Goal: Transaction & Acquisition: Purchase product/service

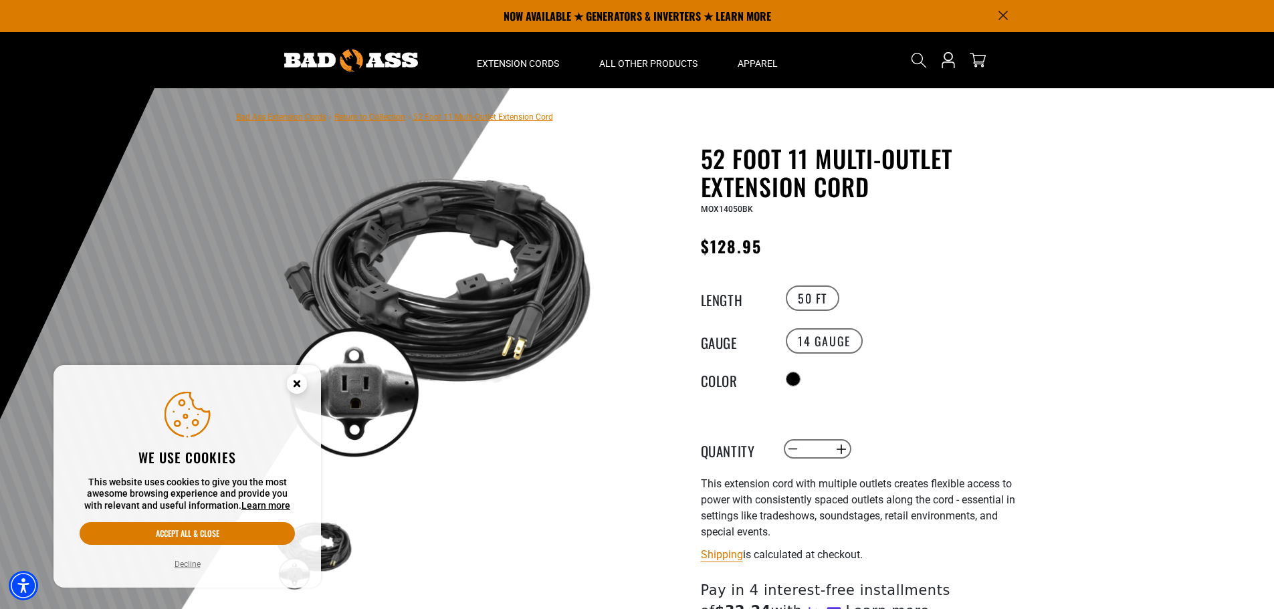
click at [292, 379] on circle "Close this option" at bounding box center [297, 384] width 20 height 20
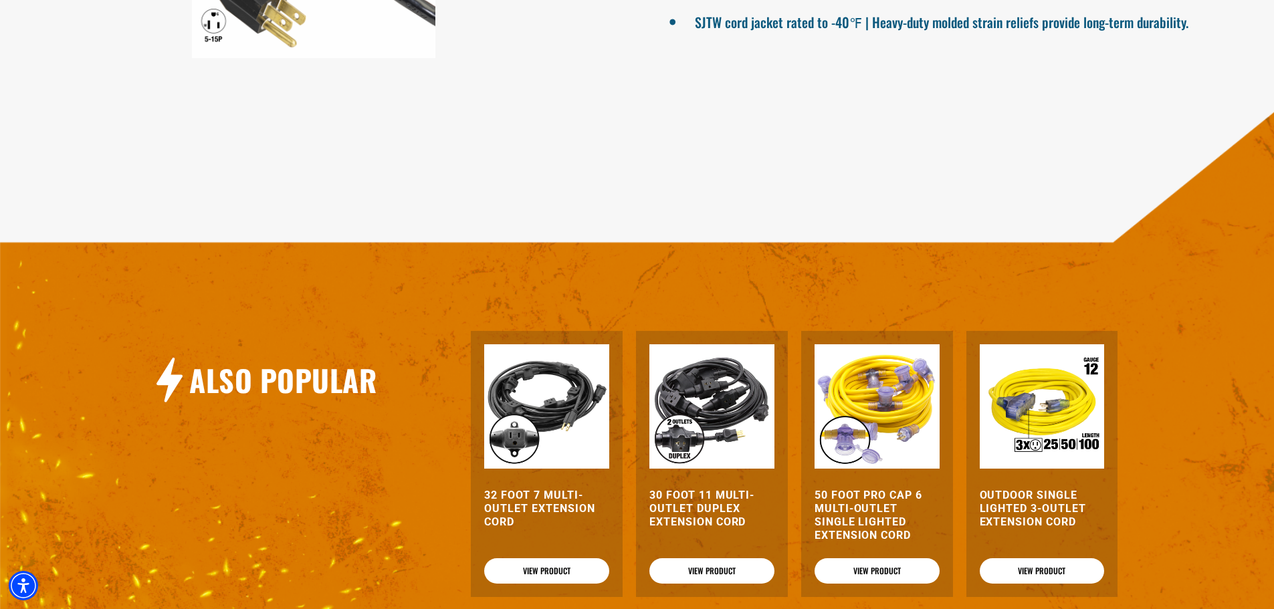
scroll to position [1136, 0]
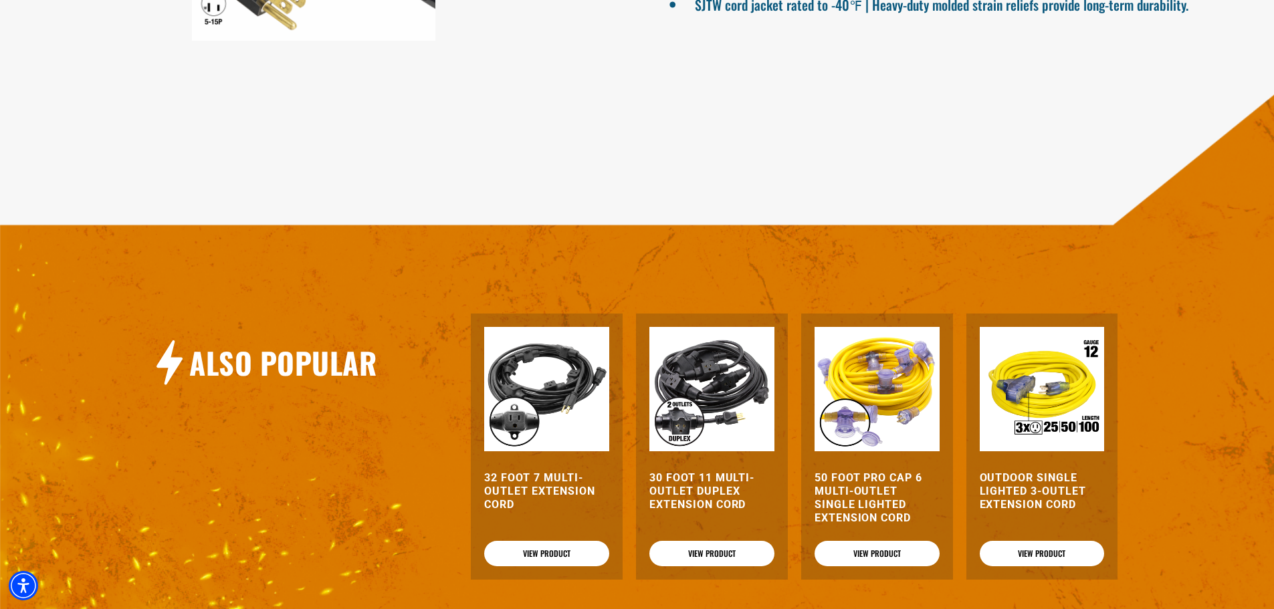
click at [864, 482] on h3 "50 Foot Pro Cap 6 Multi-Outlet Single Lighted Extension Cord" at bounding box center [876, 497] width 125 height 53
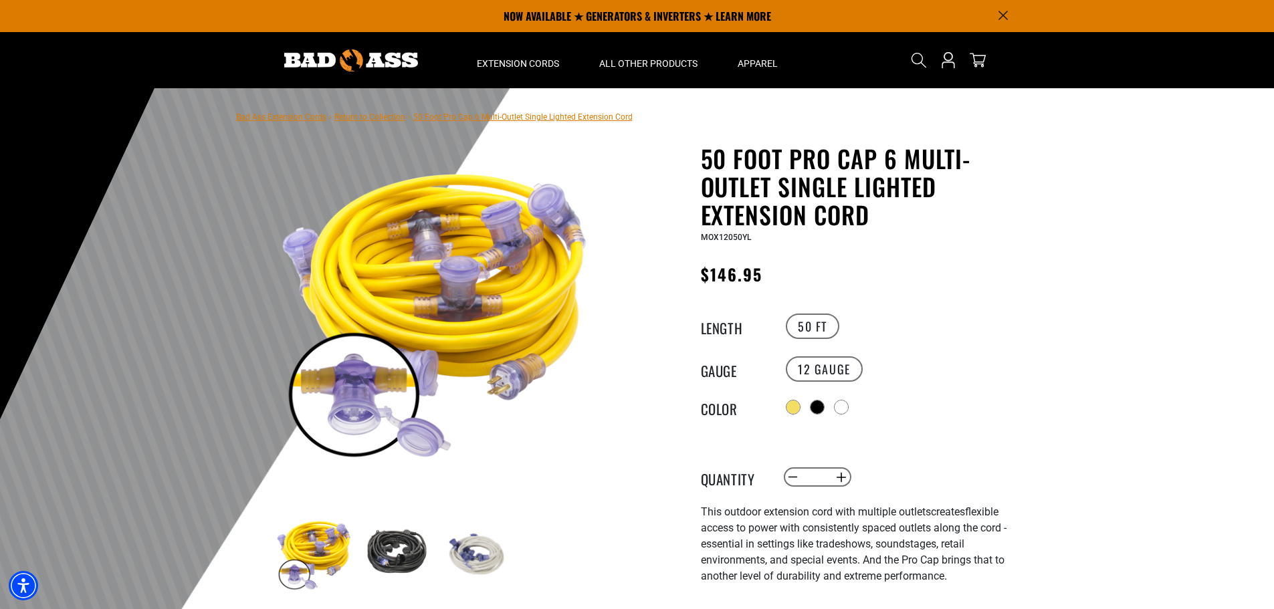
click at [395, 547] on img at bounding box center [395, 554] width 78 height 78
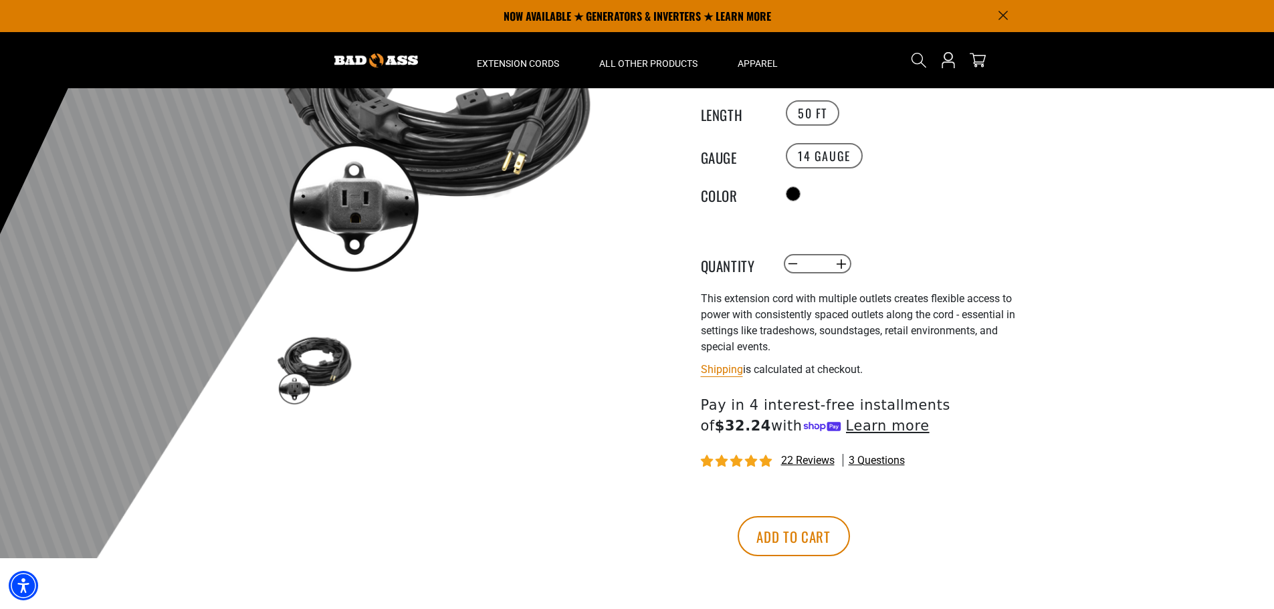
scroll to position [134, 0]
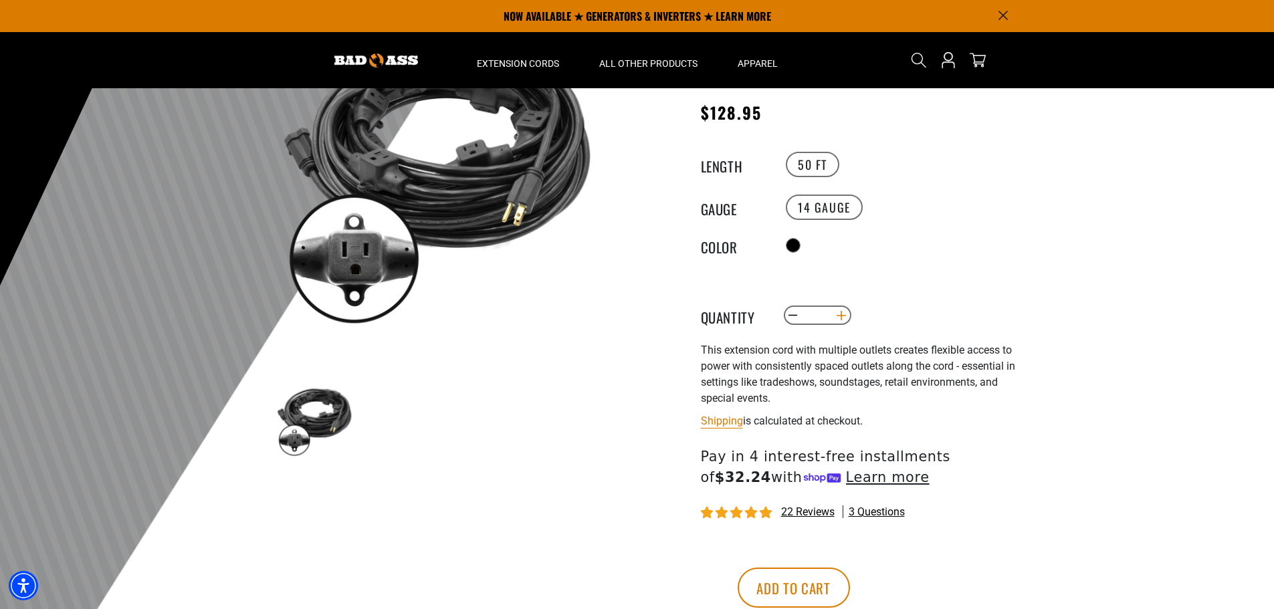
click at [842, 310] on button "Increase quantity for 52 Foot 11 Multi-Outlet Extension Cord" at bounding box center [840, 315] width 21 height 23
click at [842, 311] on button "Increase quantity for 52 Foot 11 Multi-Outlet Extension Cord" at bounding box center [840, 315] width 21 height 23
click at [842, 312] on button "Increase quantity for 52 Foot 11 Multi-Outlet Extension Cord" at bounding box center [840, 315] width 21 height 23
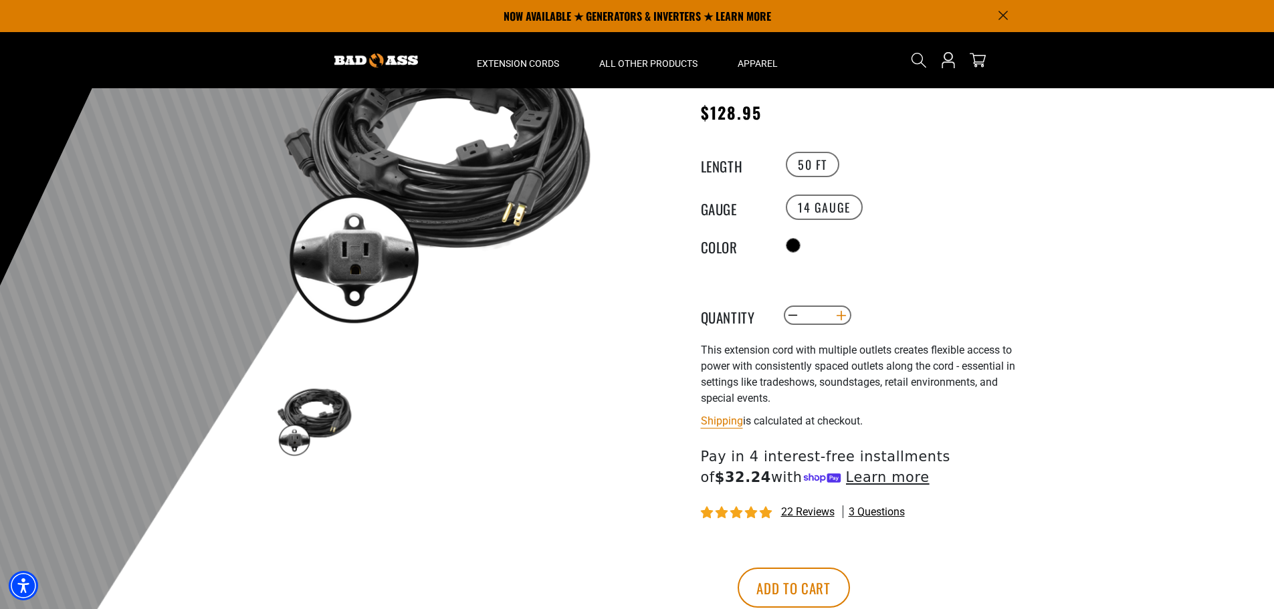
type input "*"
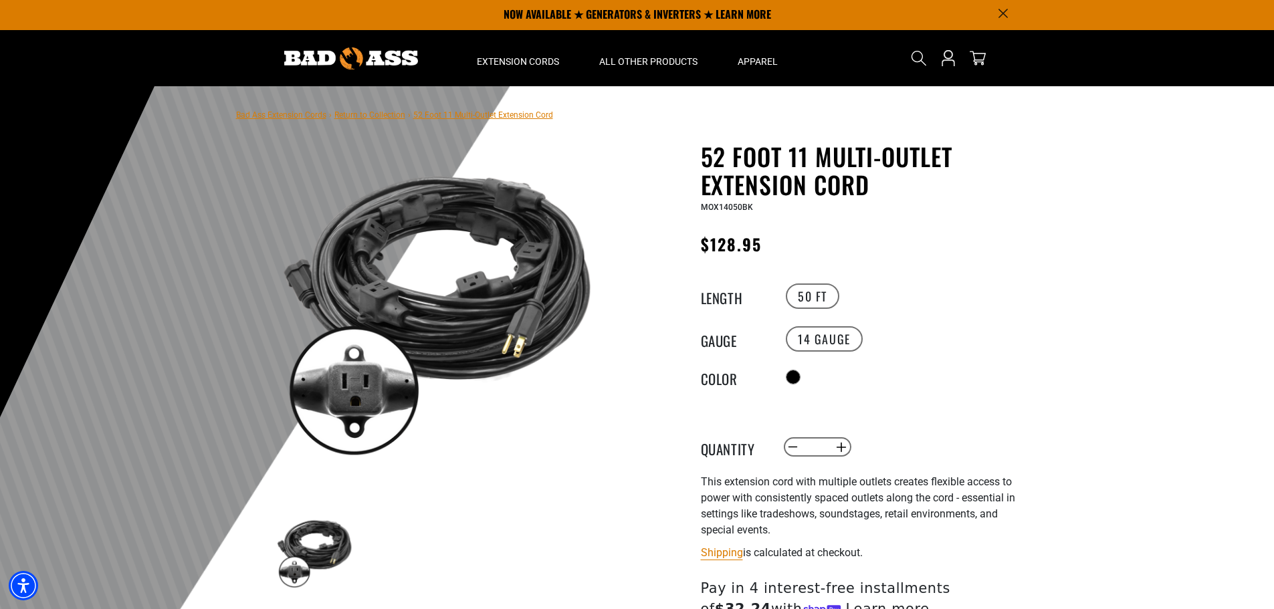
scroll to position [0, 0]
